Goal: Find specific page/section: Find specific page/section

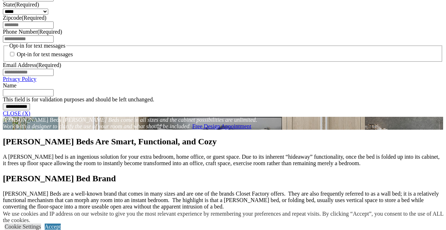
scroll to position [549, 0]
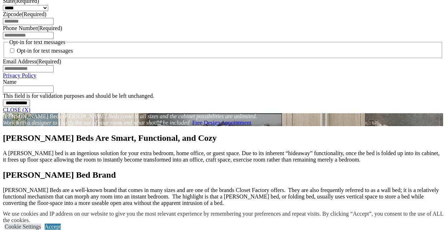
click at [384, 113] on div "**********" at bounding box center [223, 31] width 440 height 163
click at [30, 113] on link "CLOSE (X)" at bounding box center [17, 110] width 28 height 6
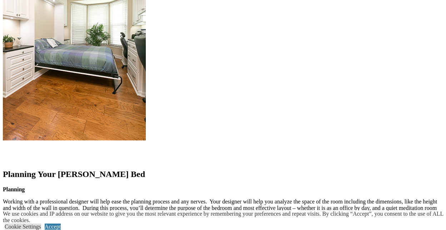
scroll to position [816, 0]
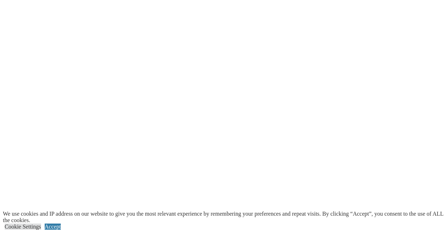
scroll to position [1407, 0]
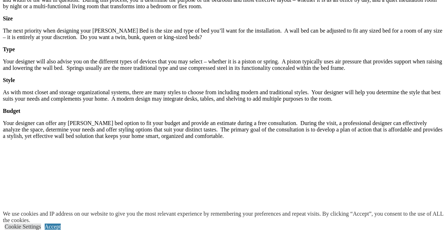
scroll to position [1024, 0]
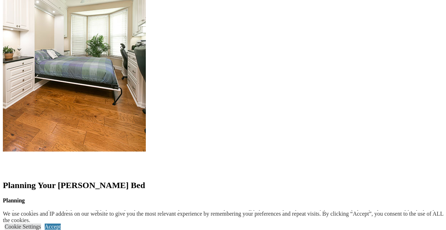
scroll to position [805, 0]
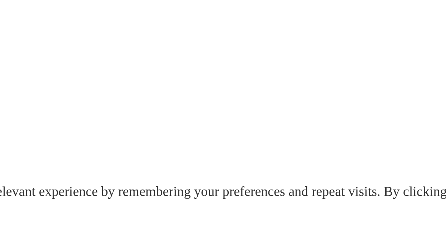
scroll to position [786, 0]
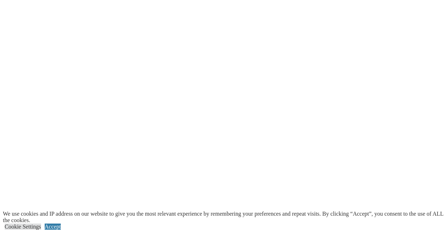
scroll to position [1218, 0]
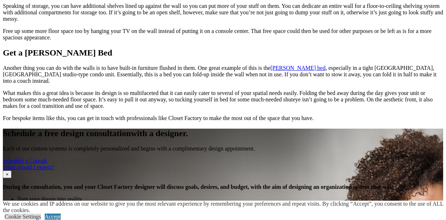
scroll to position [656, 0]
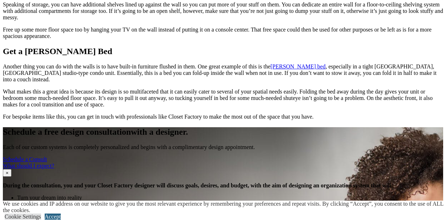
click at [61, 213] on link "Accept" at bounding box center [53, 216] width 16 height 6
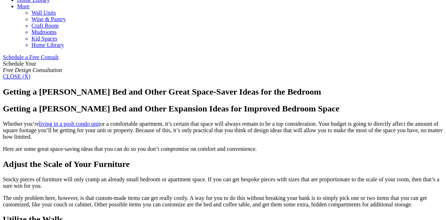
scroll to position [264, 0]
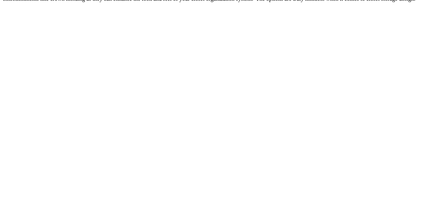
scroll to position [1253, 0]
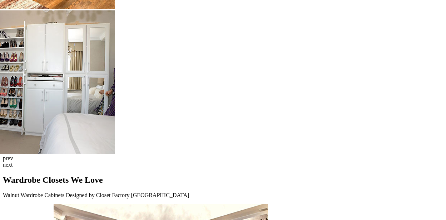
scroll to position [1715, 0]
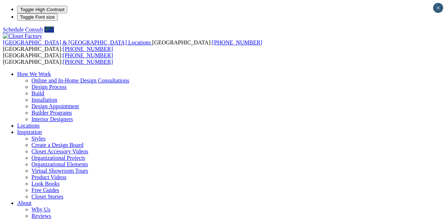
type input "*****"
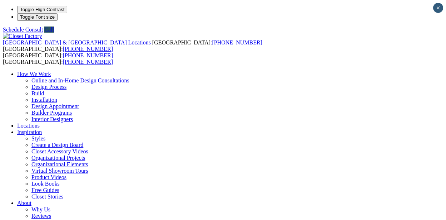
type input "*******"
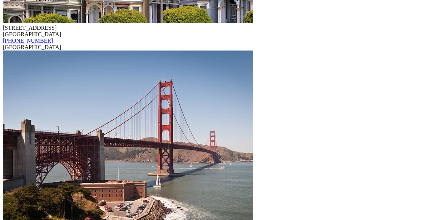
scroll to position [2708, 0]
